Goal: Find specific page/section: Find specific page/section

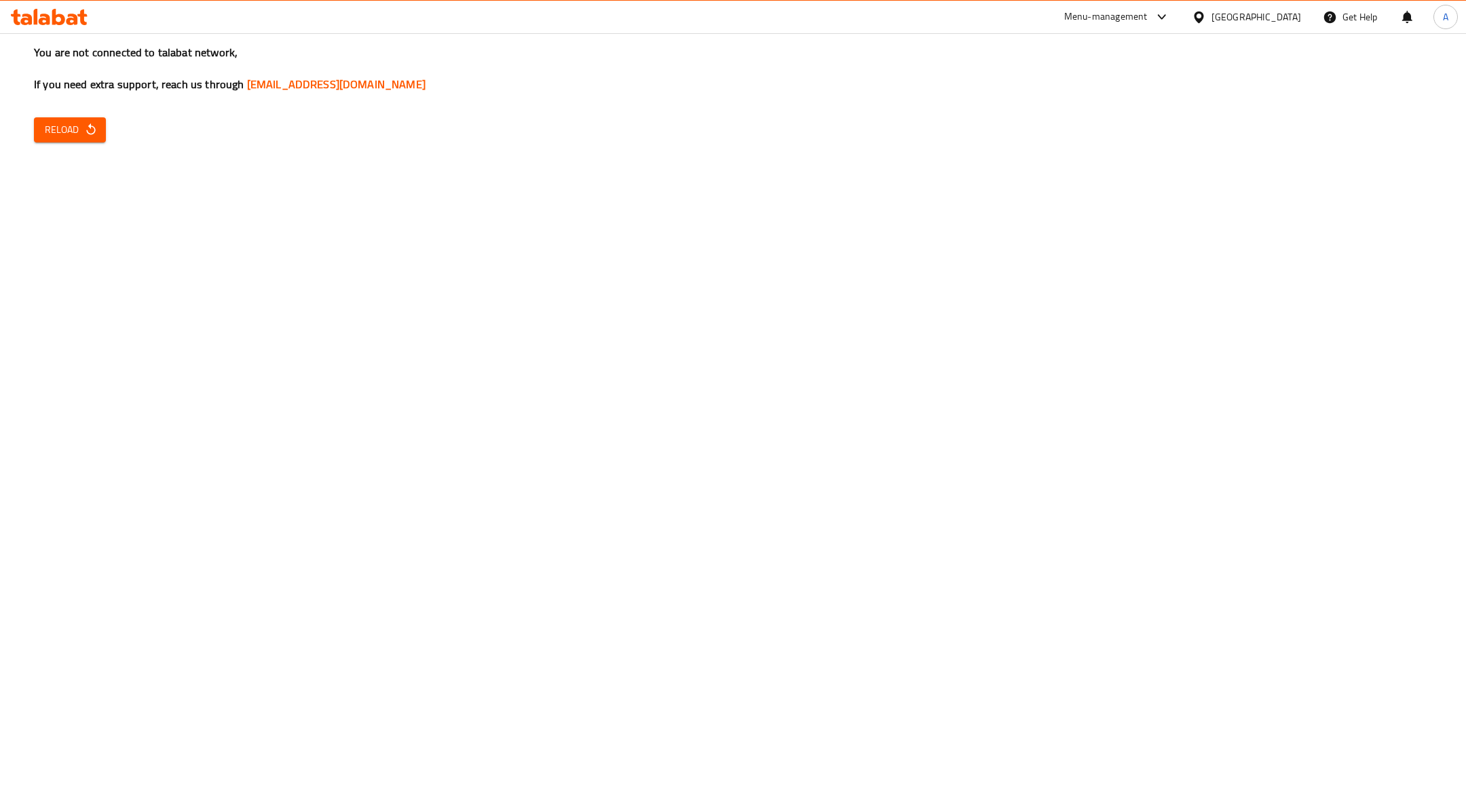
click at [85, 126] on icon "button" at bounding box center [91, 130] width 14 height 14
click at [73, 13] on icon at bounding box center [49, 16] width 77 height 16
